Goal: Information Seeking & Learning: Learn about a topic

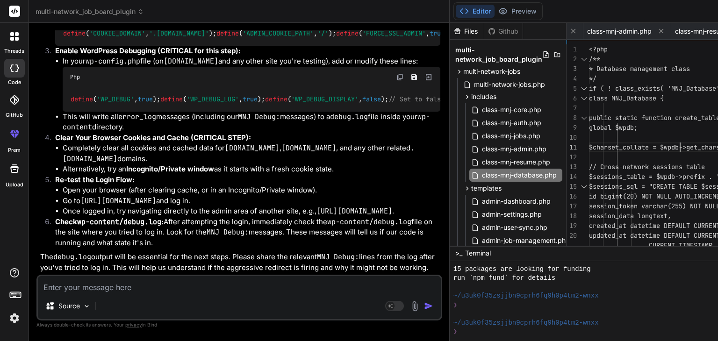
type textarea "<?php /** * Database management class */ if ( ! class_exists( 'MNJ_Database' ) …"
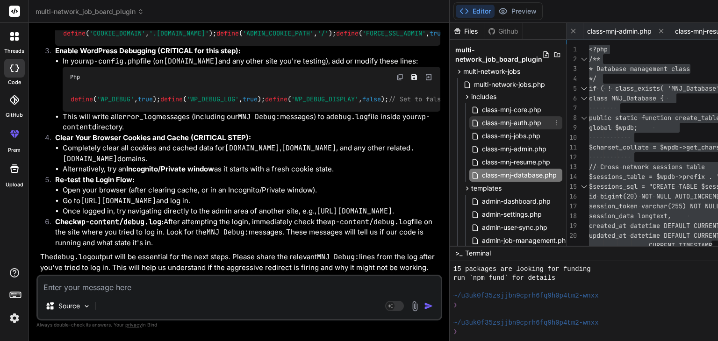
click at [481, 123] on span "class-mnj-auth.php" at bounding box center [511, 122] width 61 height 11
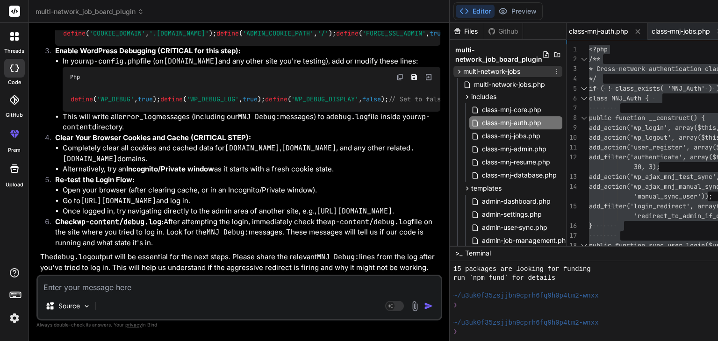
click at [463, 71] on span "multi-network-jobs" at bounding box center [491, 71] width 57 height 9
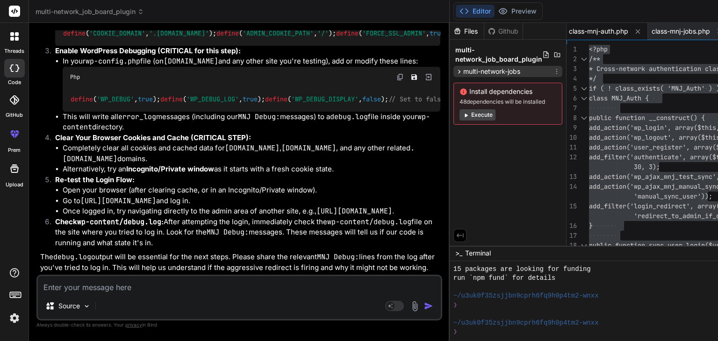
click at [463, 71] on span "multi-network-jobs" at bounding box center [491, 71] width 57 height 9
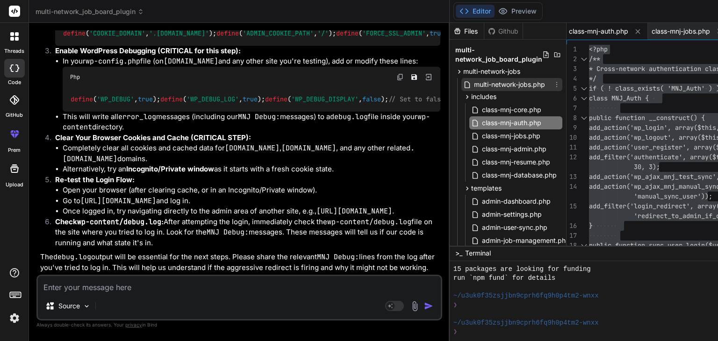
click at [473, 84] on span "multi-network-jobs.php" at bounding box center [509, 84] width 73 height 11
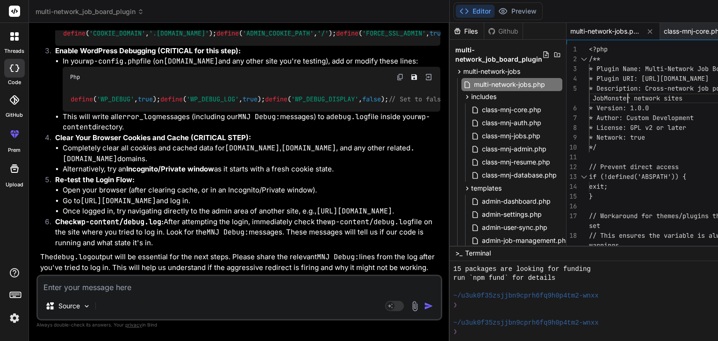
type textarea "<?php /** * Plugin Name: Multi-Network Job Board * Plugin URI: [URL][DOMAIN_NAM…"
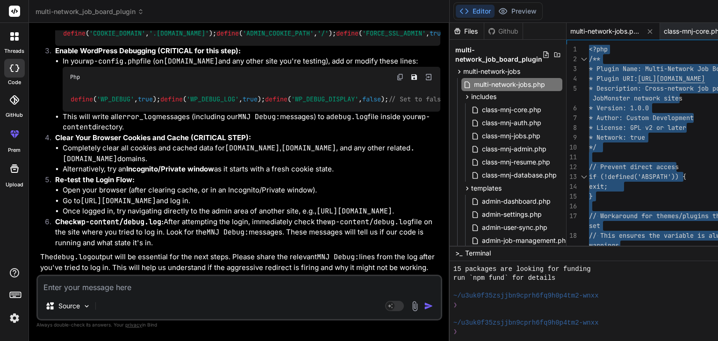
scroll to position [23754, 0]
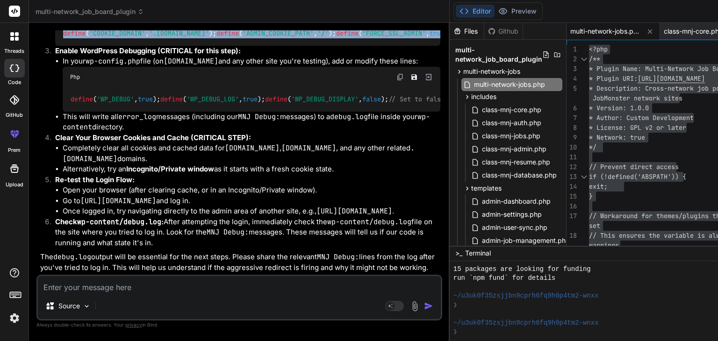
drag, startPoint x: 62, startPoint y: 187, endPoint x: 188, endPoint y: 208, distance: 128.4
click at [188, 45] on div "define ( 'COOKIE_DOMAIN' , '.[DOMAIN_NAME]' ); define ( 'ADMIN_COOKIE_PATH' , '…" at bounding box center [247, 33] width 385 height 24
copy code "define ( 'COOKIE_DOMAIN' , '.[DOMAIN_NAME]' ); define ( 'ADMIN_COOKIE_PATH' , '…"
drag, startPoint x: 68, startPoint y: 200, endPoint x: 194, endPoint y: 230, distance: 130.1
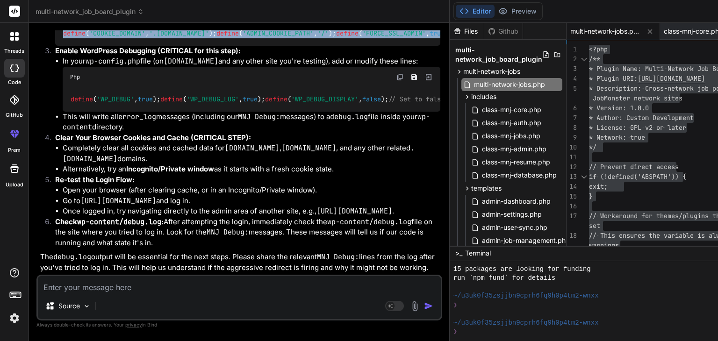
click at [194, 112] on div "define ( 'WP_DEBUG' , true ); define ( 'WP_DEBUG_LOG' , true ); define ( 'WP_DE…" at bounding box center [252, 99] width 378 height 24
copy code "define ( 'WP_DEBUG' , true ); define ( 'WP_DEBUG_LOG' , true ); define ( 'WP_DE…"
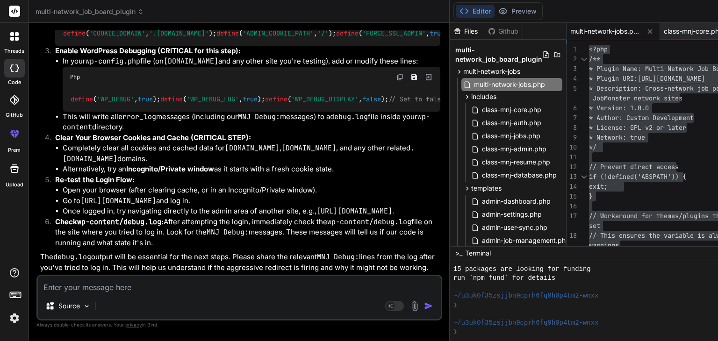
click at [56, 284] on textarea at bounding box center [239, 284] width 403 height 17
type textarea "s"
type textarea "x"
type textarea "st"
type textarea "x"
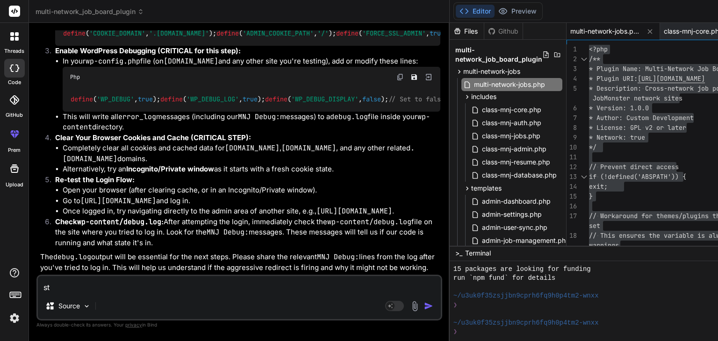
type textarea "sti"
type textarea "x"
type textarea "stil"
type textarea "x"
type textarea "still"
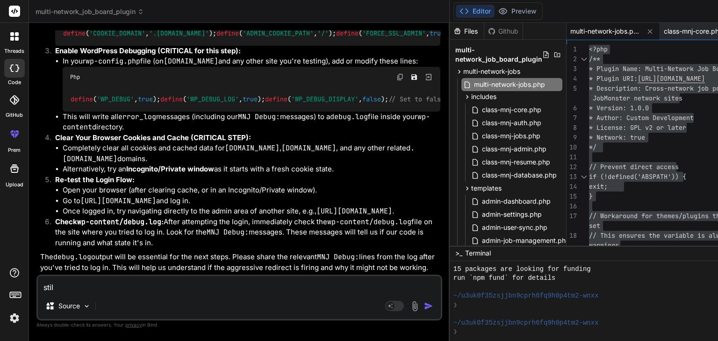
type textarea "x"
type textarea "still"
type textarea "x"
type textarea "still r"
type textarea "x"
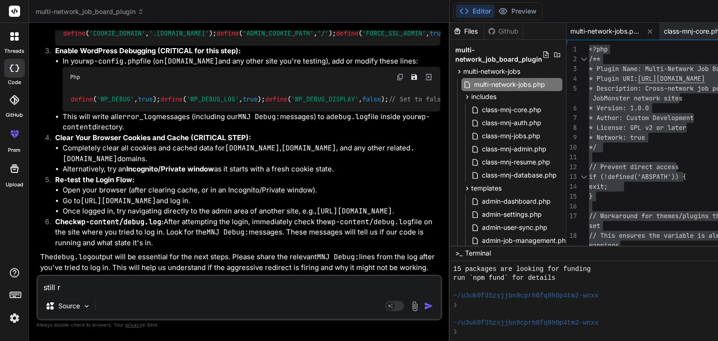
type textarea "still re"
type textarea "x"
type textarea "still red"
type textarea "x"
type textarea "still redi"
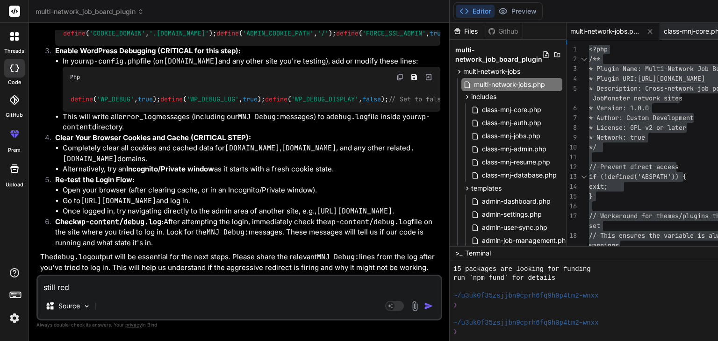
type textarea "x"
type textarea "still redir"
type textarea "x"
type textarea "still redire"
type textarea "x"
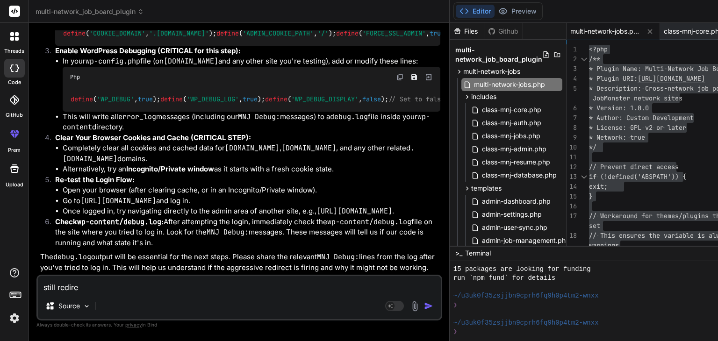
type textarea "still redirec"
type textarea "x"
type textarea "still redirect"
type textarea "x"
type textarea "still redirect"
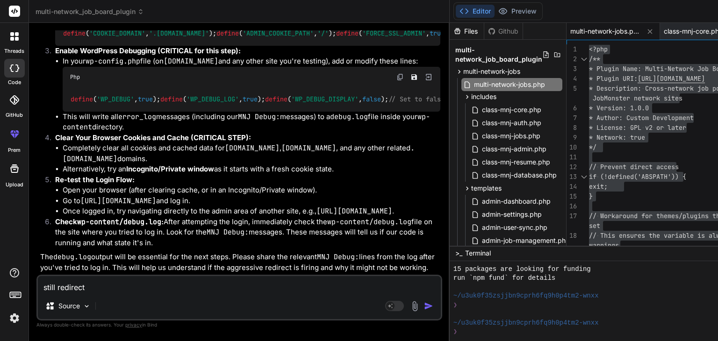
type textarea "x"
type textarea "still redirect ,"
type textarea "x"
type textarea "still redirect ,"
type textarea "x"
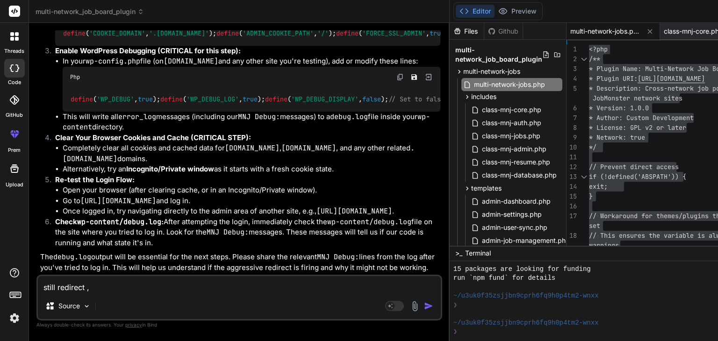
paste textarea "[[DATE] 21:31:57 UTC] MNJ Debug: admin_init fired. Current URL: /wp-admin/admin…"
type textarea "still redirect , [[DATE] 21:31:57 UTC] MNJ Debug: admin_init fired. Current URL…"
type textarea "x"
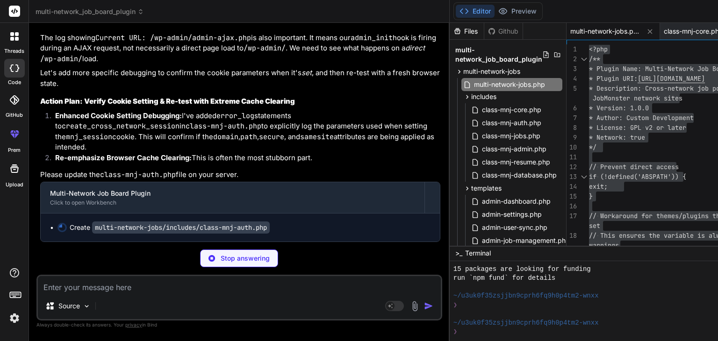
scroll to position [24457, 0]
type textarea "x"
type textarea "'message' => "Sync completed: {$success_count} successful, {$error_count} faile…"
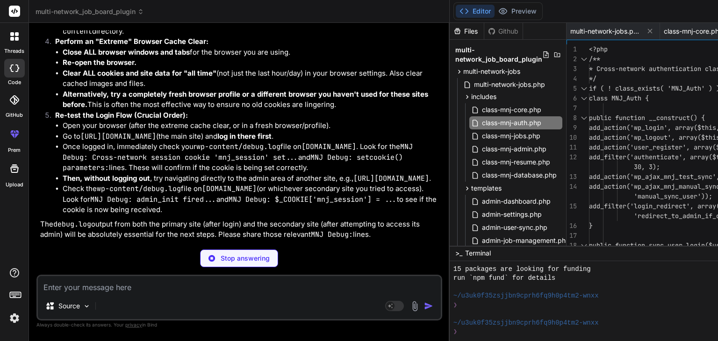
type textarea "x"
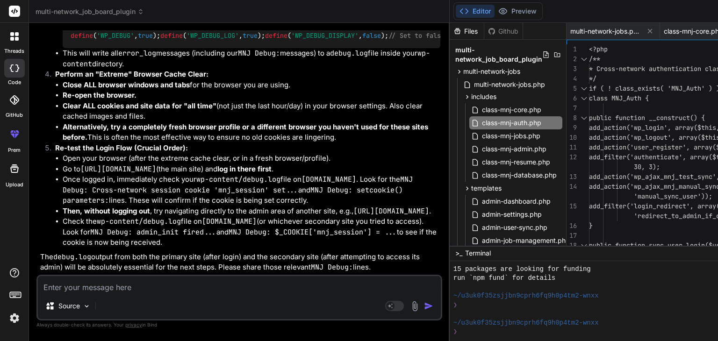
scroll to position [24793, 0]
type textarea "<?php /** * Cross-network authentication class */ if ( ! class_exists( 'MNJ_Aut…"
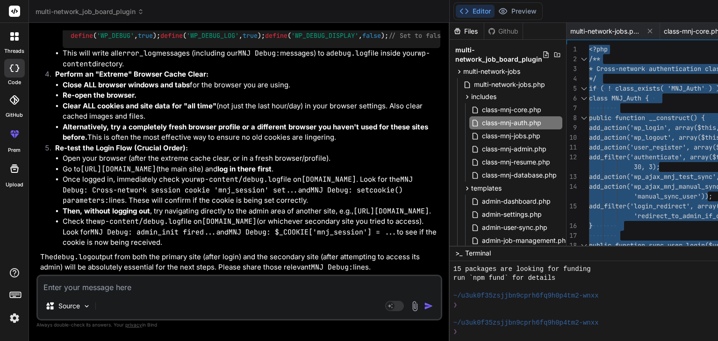
scroll to position [25145, 0]
